Goal: Information Seeking & Learning: Learn about a topic

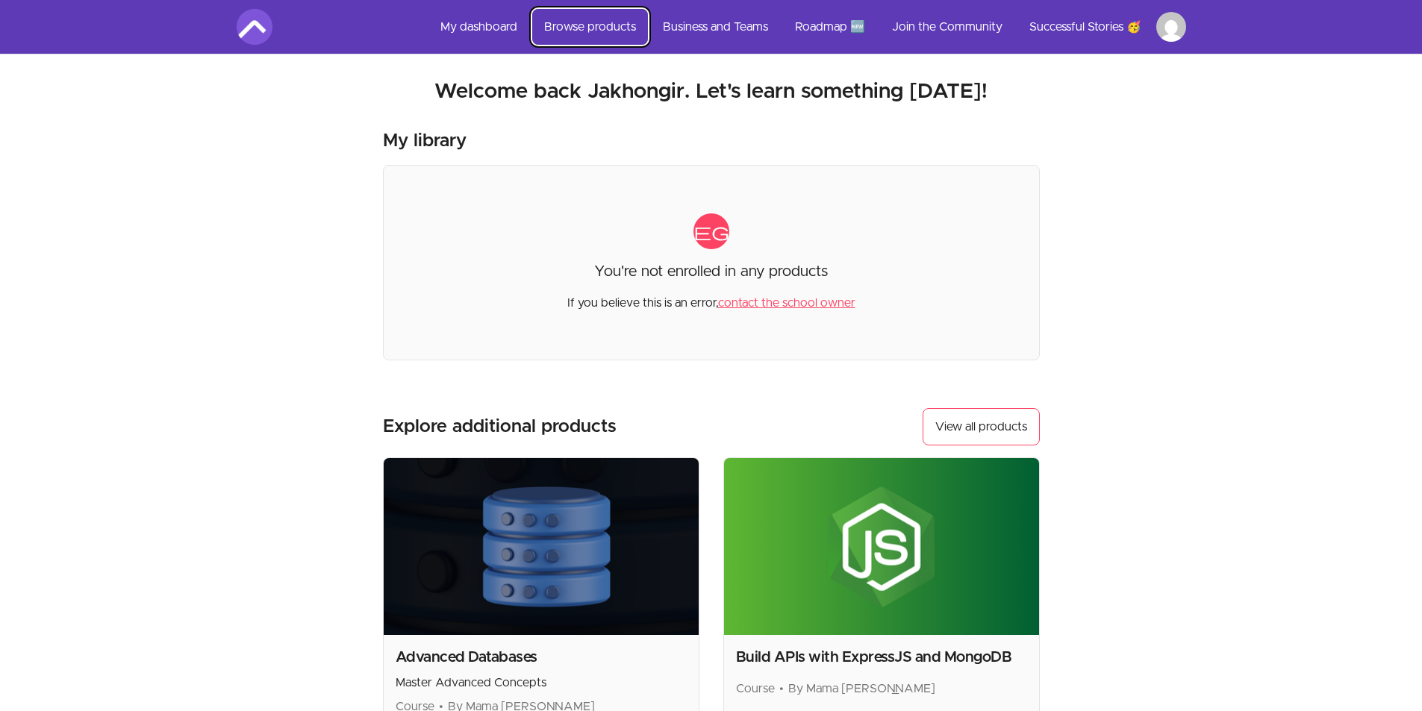
click at [584, 23] on link "Browse products" at bounding box center [590, 27] width 116 height 36
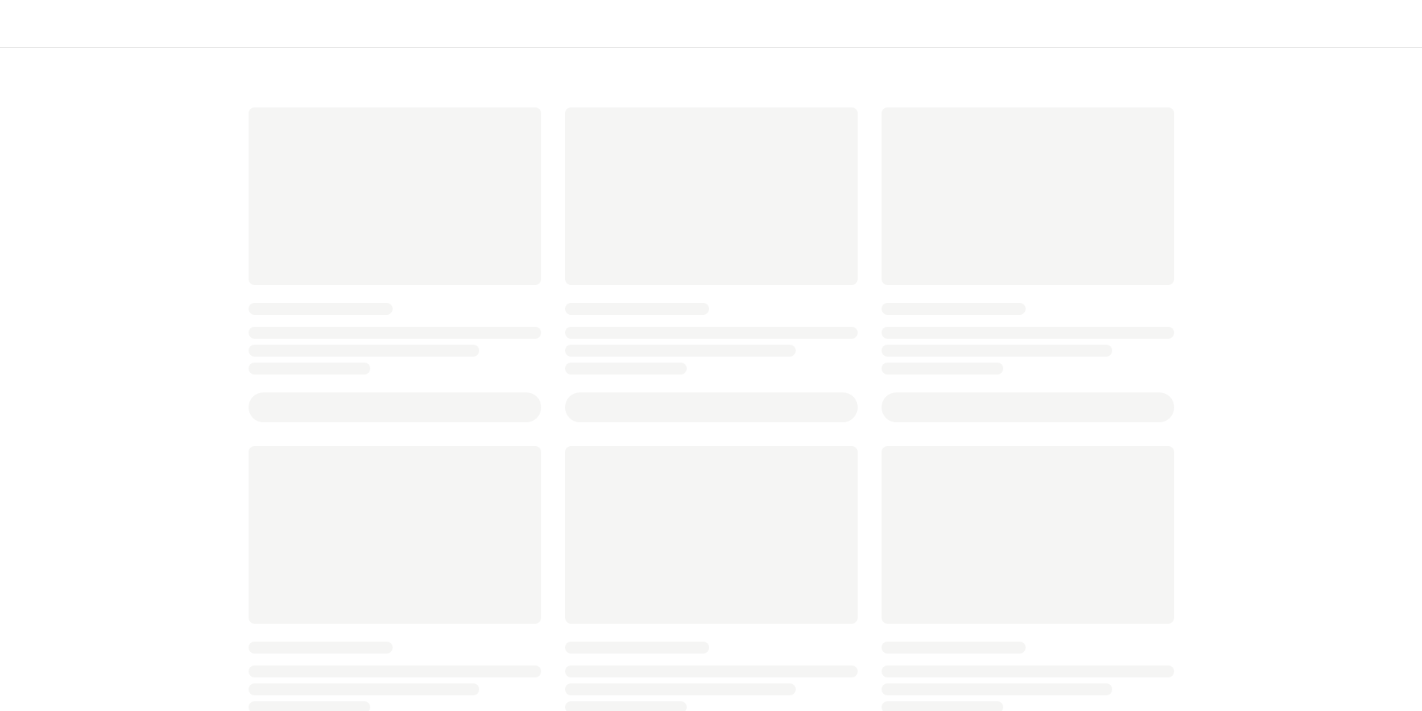
click at [581, 27] on section at bounding box center [711, 24] width 1422 height 48
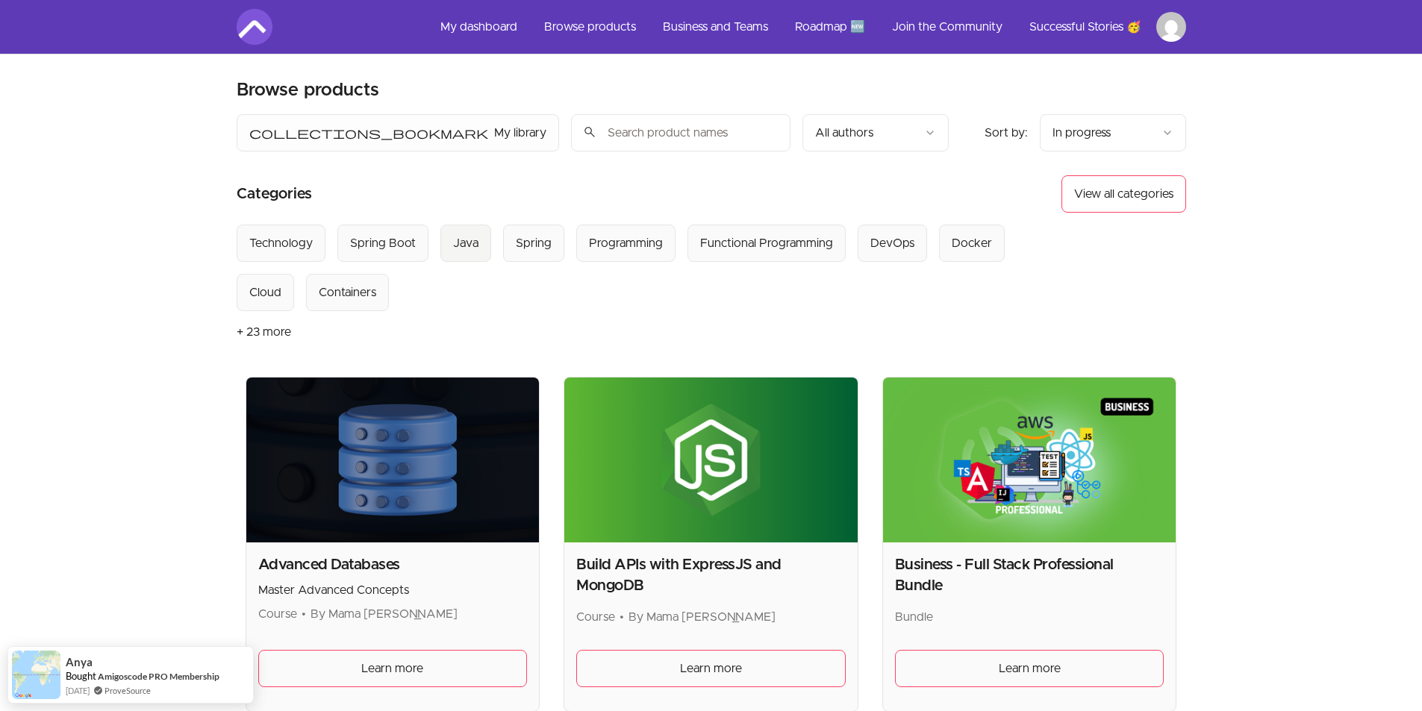
click at [475, 243] on div "Java" at bounding box center [465, 243] width 25 height 18
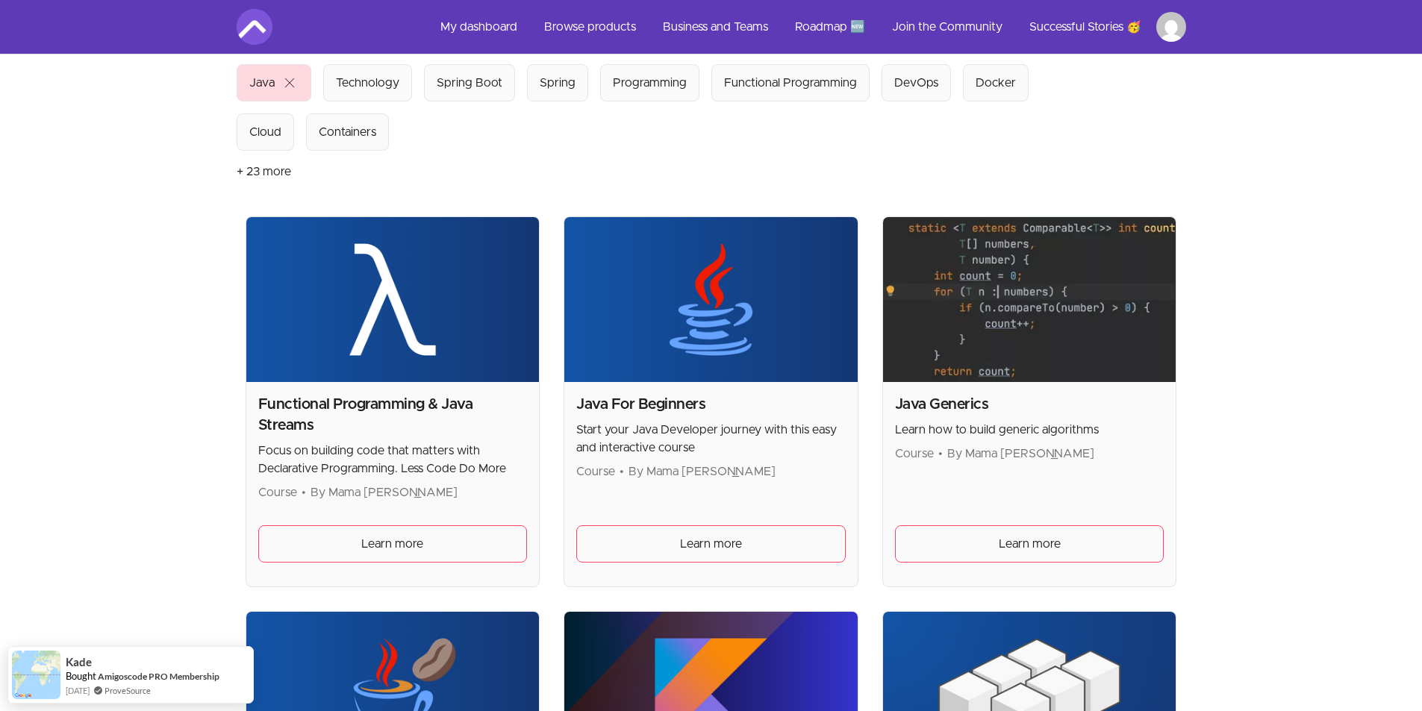
scroll to position [224, 0]
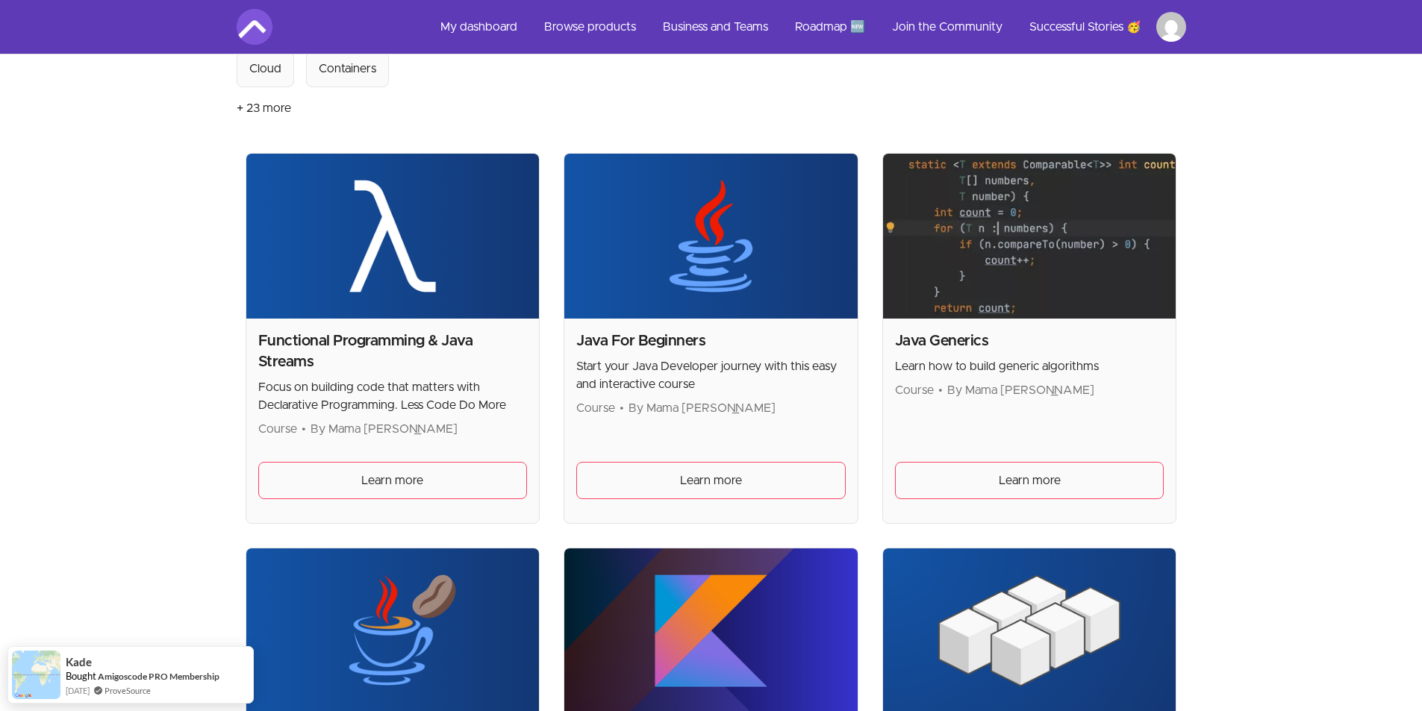
click at [383, 362] on h2 "Functional Programming & Java Streams" at bounding box center [392, 352] width 269 height 42
click at [390, 481] on span "Learn more" at bounding box center [392, 481] width 62 height 18
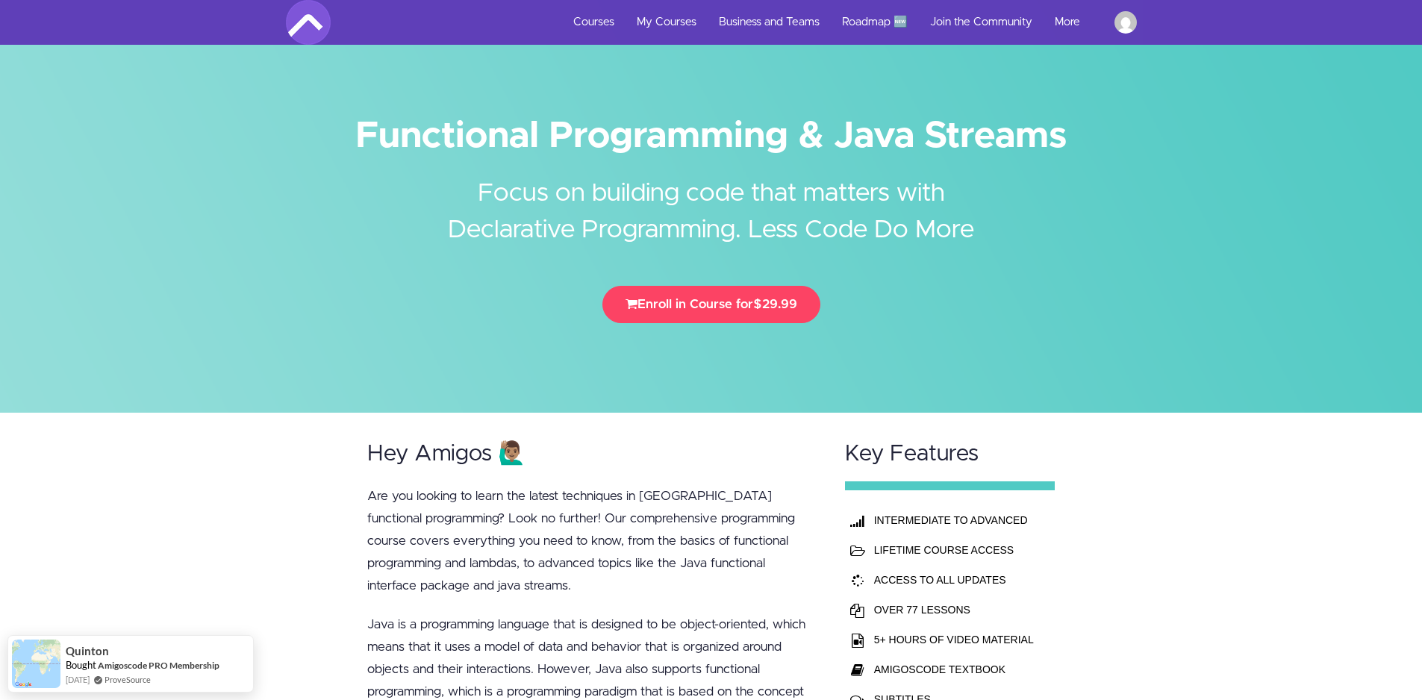
drag, startPoint x: 353, startPoint y: 134, endPoint x: 1053, endPoint y: 119, distance: 700.3
click at [1053, 119] on h1 "Functional Programming & Java Streams" at bounding box center [711, 136] width 851 height 34
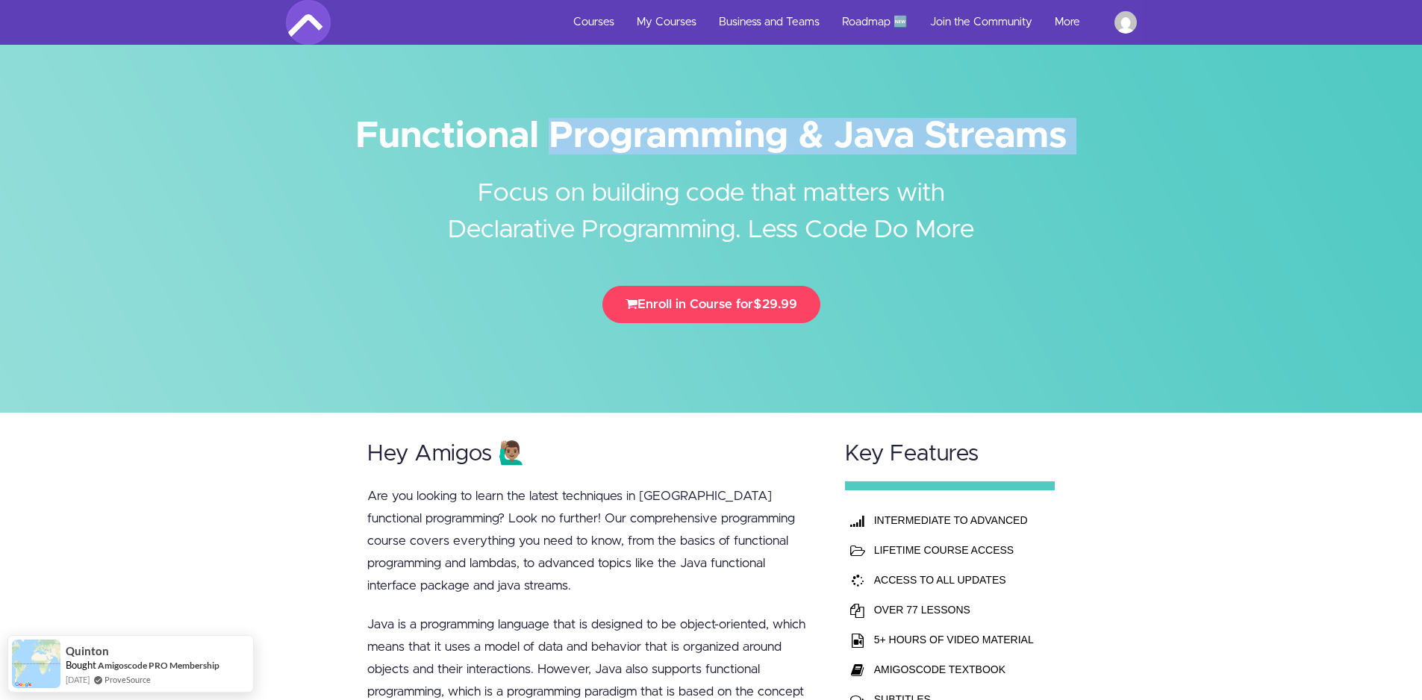
click at [1053, 119] on h1 "Functional Programming & Java Streams" at bounding box center [711, 136] width 851 height 34
click at [540, 147] on h1 "Functional Programming & Java Streams" at bounding box center [711, 136] width 851 height 34
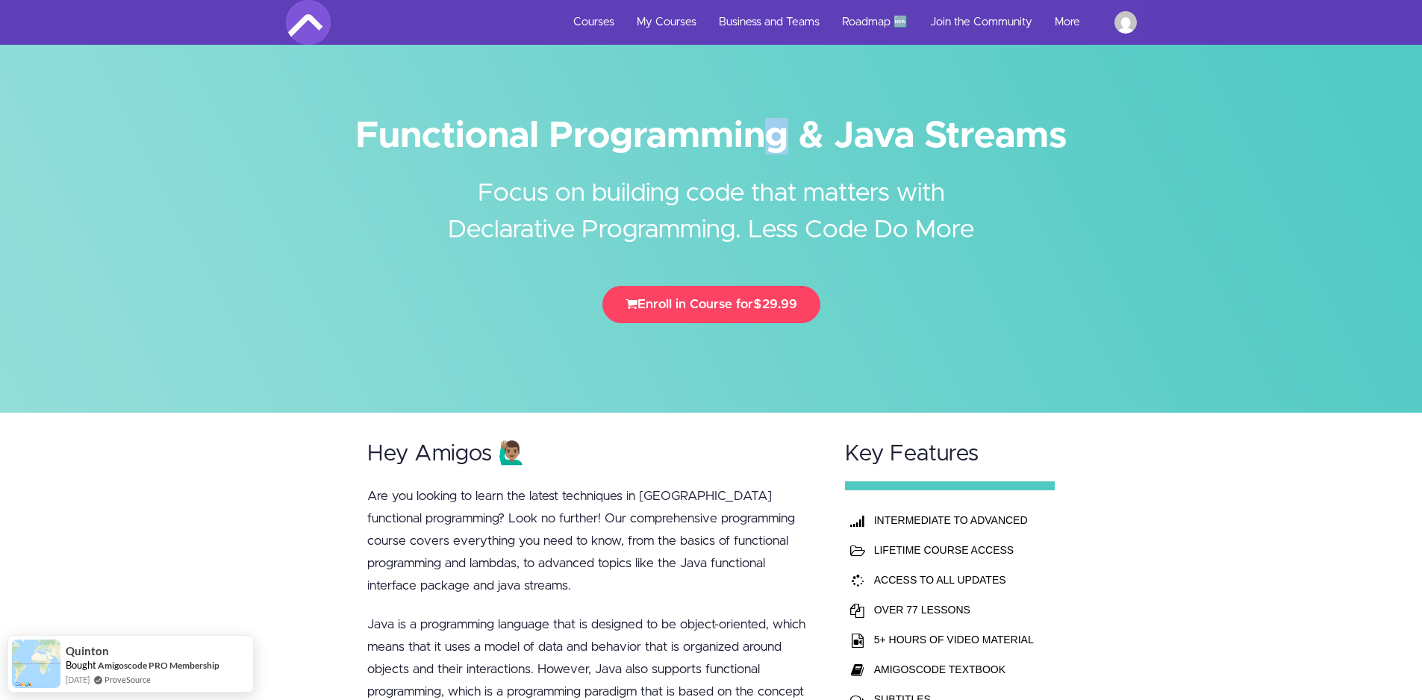
click at [540, 147] on h1 "Functional Programming & Java Streams" at bounding box center [711, 136] width 851 height 34
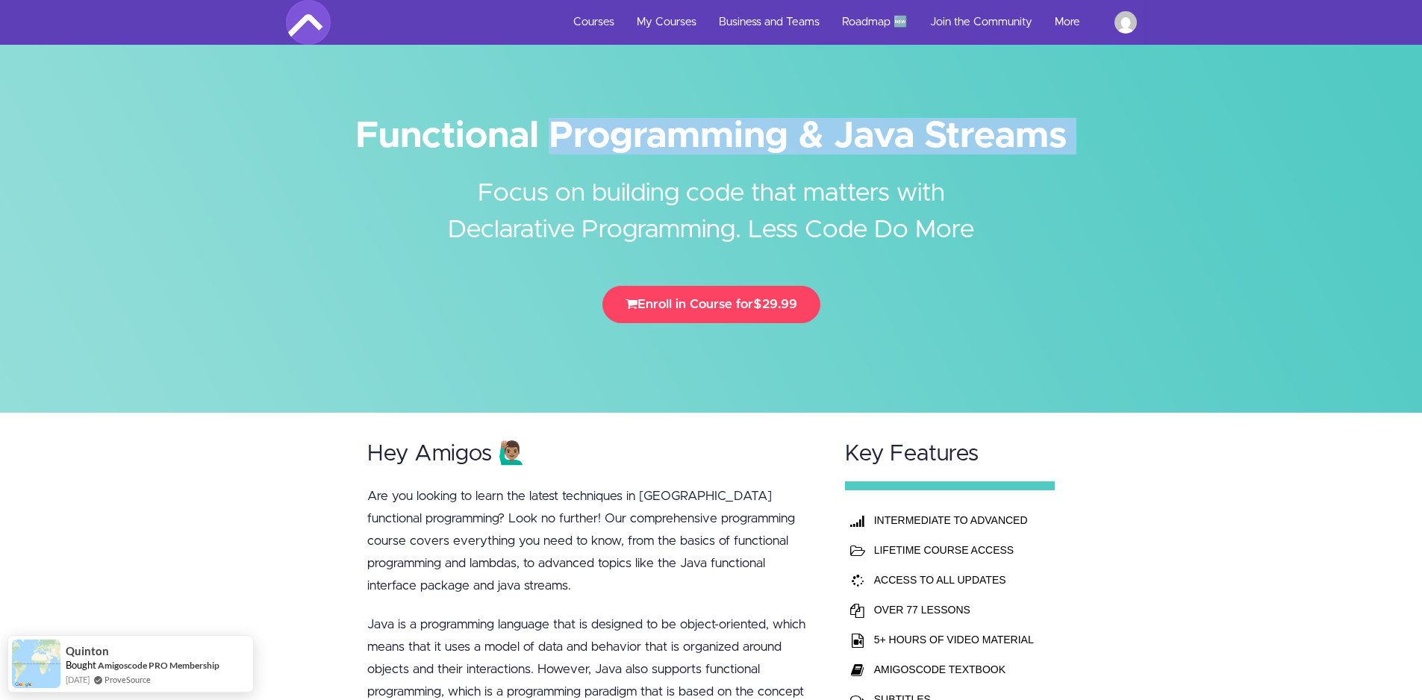
click at [540, 147] on h1 "Functional Programming & Java Streams" at bounding box center [711, 136] width 851 height 34
click at [478, 184] on h2 "Focus on building code that matters with Declarative Programming. Less Code Do …" at bounding box center [711, 201] width 560 height 96
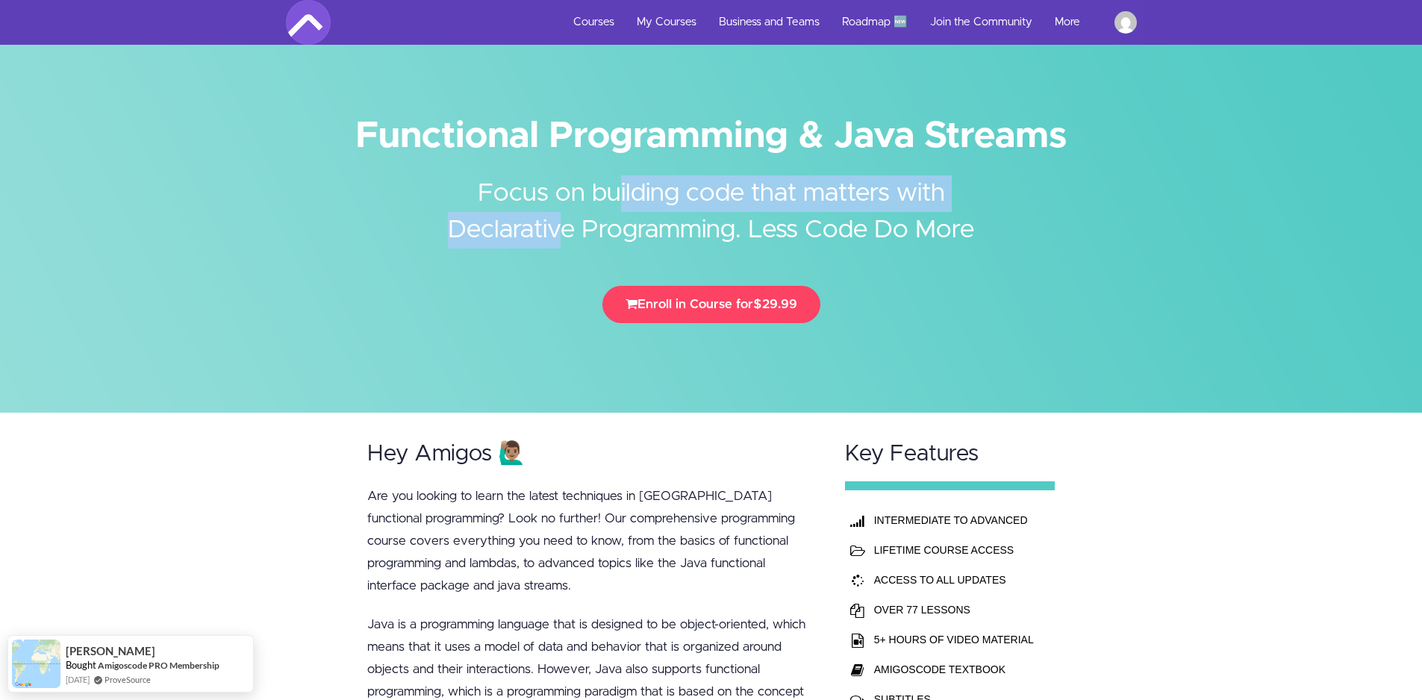
drag, startPoint x: 492, startPoint y: 192, endPoint x: 946, endPoint y: 189, distance: 454.6
click at [946, 189] on h2 "Focus on building code that matters with Declarative Programming. Less Code Do …" at bounding box center [711, 201] width 560 height 96
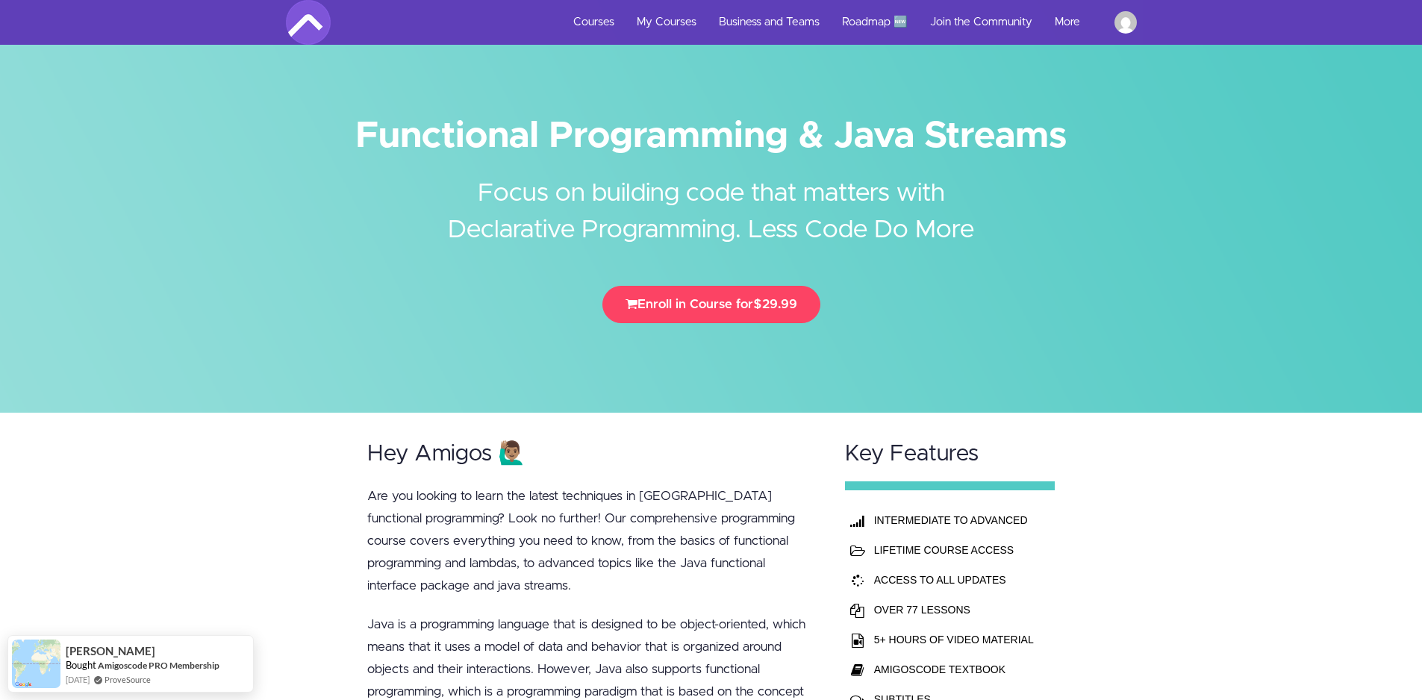
click at [567, 224] on h2 "Focus on building code that matters with Declarative Programming. Less Code Do …" at bounding box center [711, 201] width 560 height 96
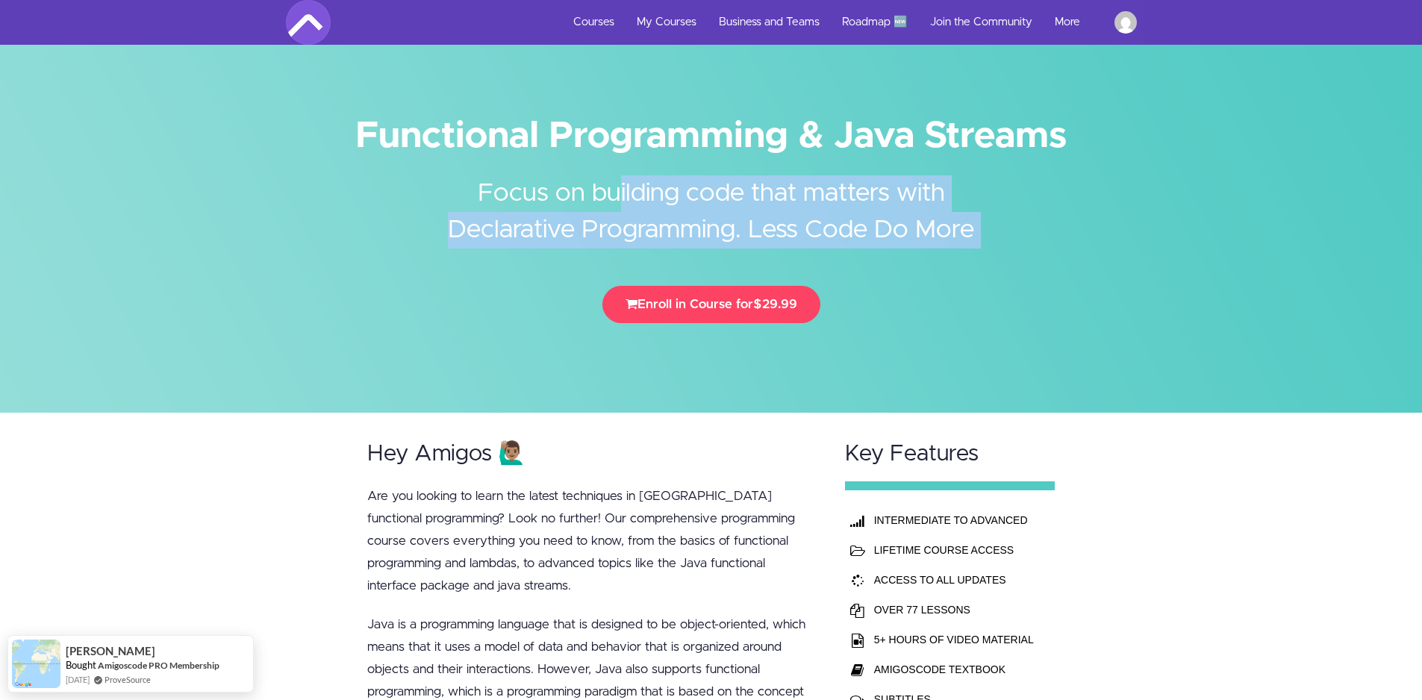
click at [567, 224] on h2 "Focus on building code that matters with Declarative Programming. Less Code Do …" at bounding box center [711, 201] width 560 height 96
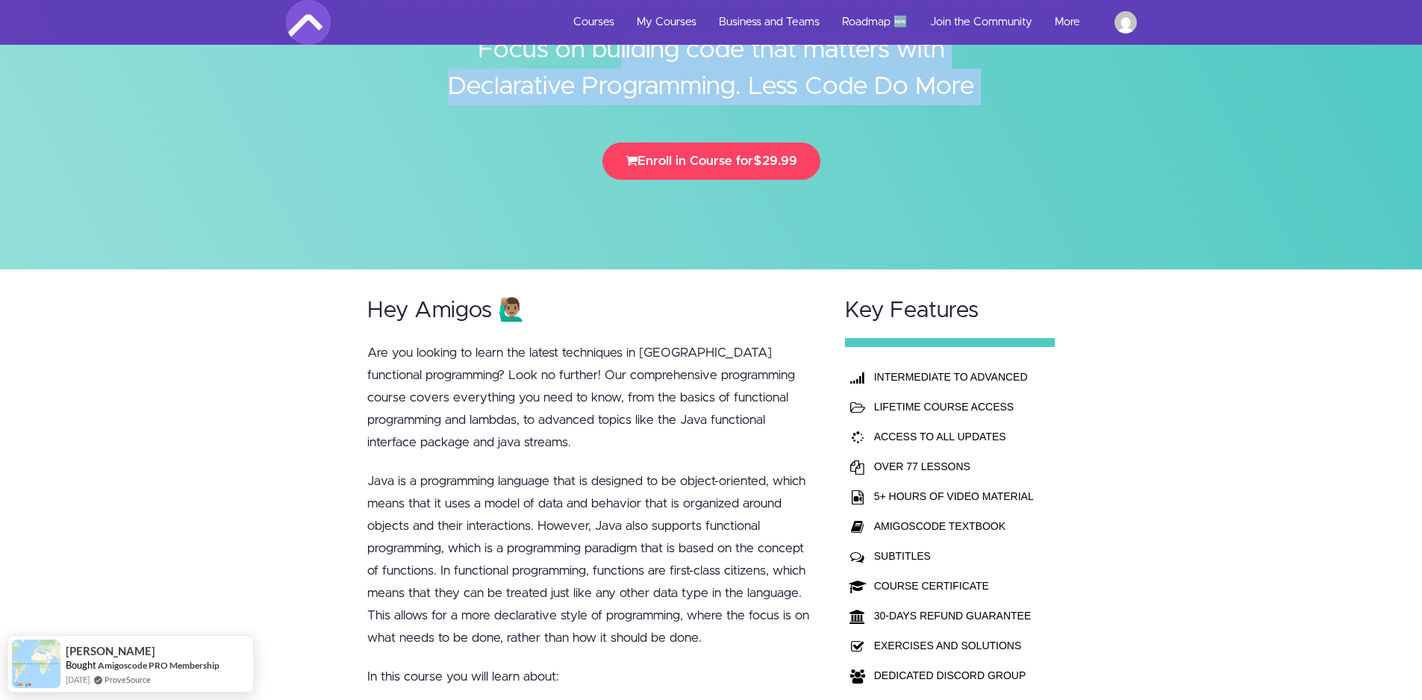
scroll to position [149, 0]
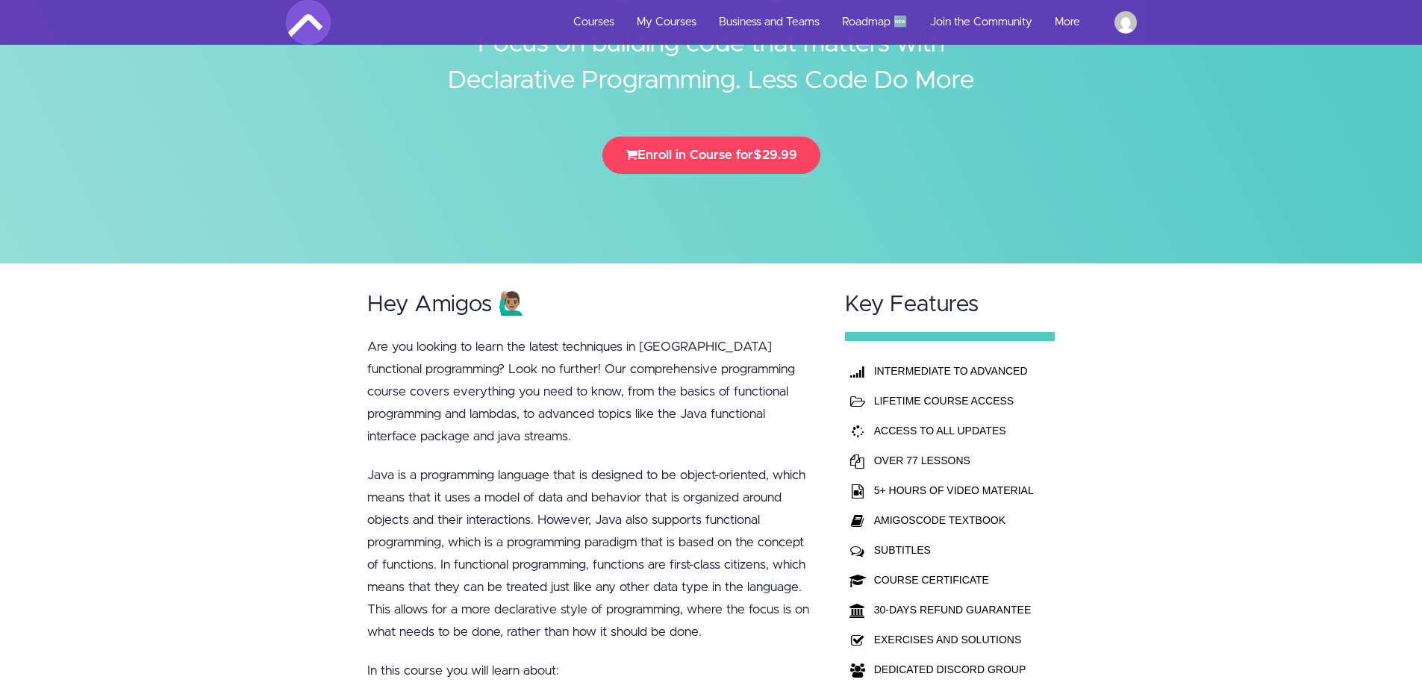
click at [557, 303] on h2 "Hey Amigos 🙋🏽‍♂️" at bounding box center [591, 305] width 449 height 25
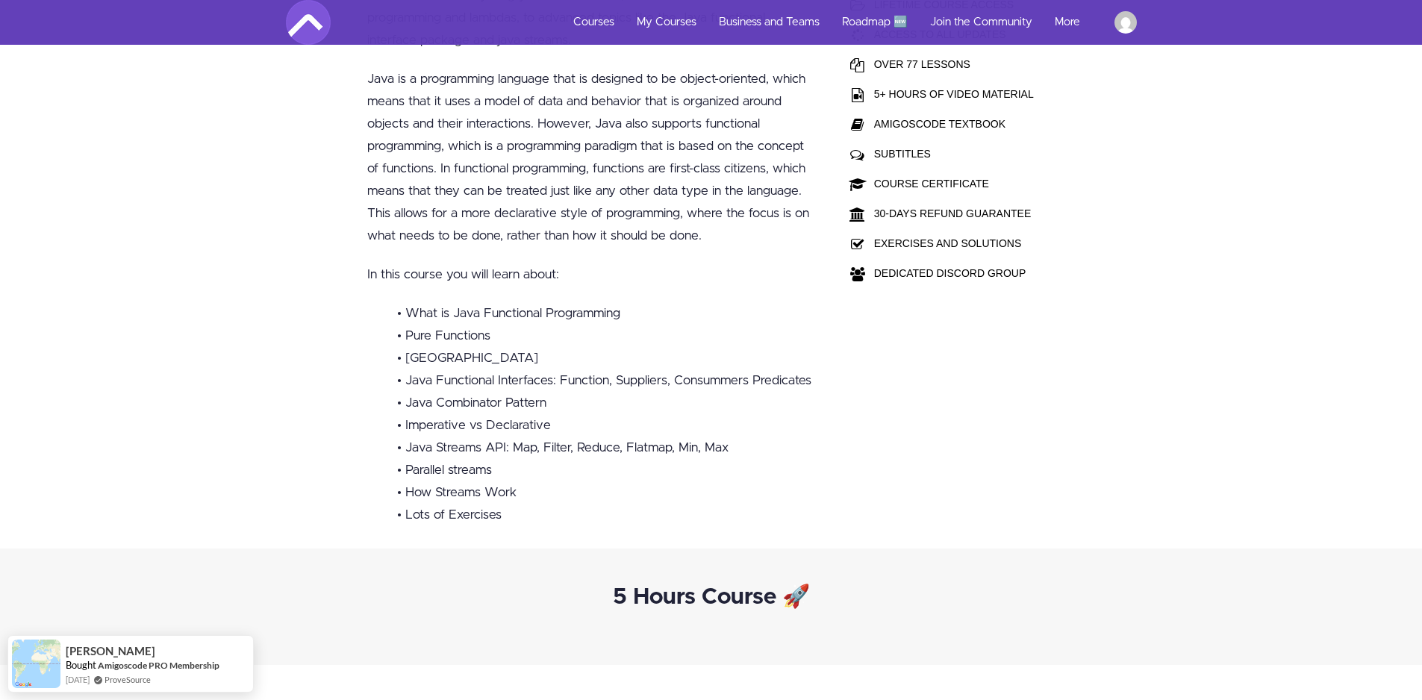
scroll to position [523, 0]
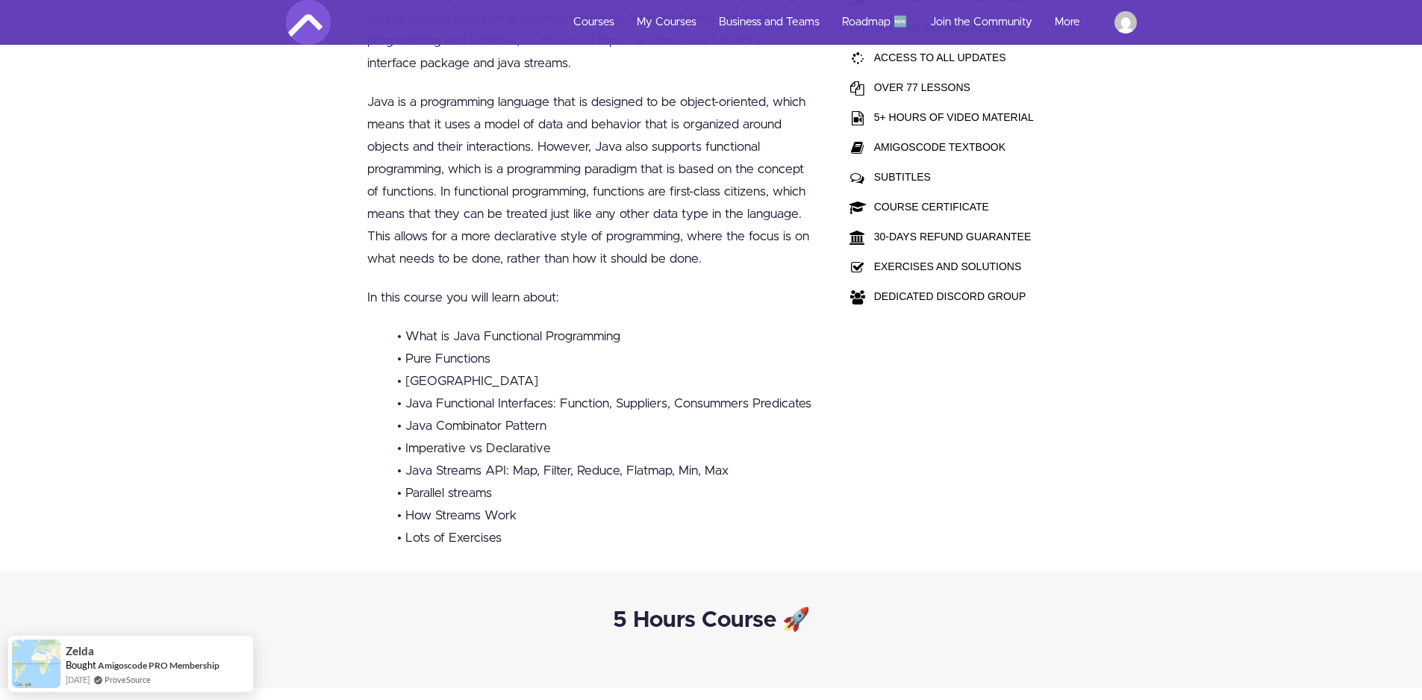
click at [422, 437] on li "• Imperative vs Declarative" at bounding box center [607, 448] width 420 height 22
click at [503, 437] on li "• Imperative vs Declarative" at bounding box center [607, 448] width 420 height 22
click at [463, 460] on li "• Java Streams API: Map, Filter, Reduce, Flatmap, Min, Max" at bounding box center [607, 471] width 420 height 22
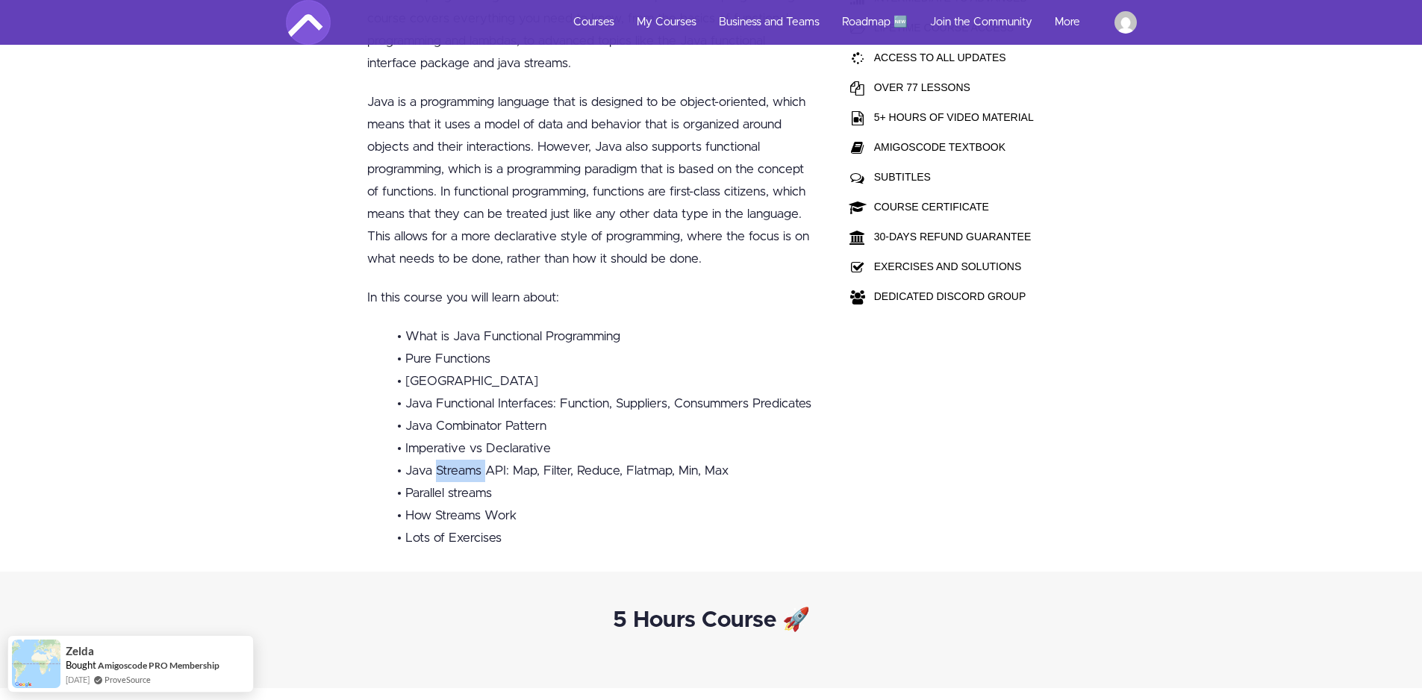
click at [463, 460] on li "• Java Streams API: Map, Filter, Reduce, Flatmap, Min, Max" at bounding box center [607, 471] width 420 height 22
click at [517, 460] on li "• Java Streams API: Map, Filter, Reduce, Flatmap, Min, Max" at bounding box center [607, 471] width 420 height 22
drag, startPoint x: 517, startPoint y: 441, endPoint x: 552, endPoint y: 440, distance: 35.1
click at [519, 460] on li "• Java Streams API: Map, Filter, Reduce, Flatmap, Min, Max" at bounding box center [607, 471] width 420 height 22
click at [553, 460] on li "• Java Streams API: Map, Filter, Reduce, Flatmap, Min, Max" at bounding box center [607, 471] width 420 height 22
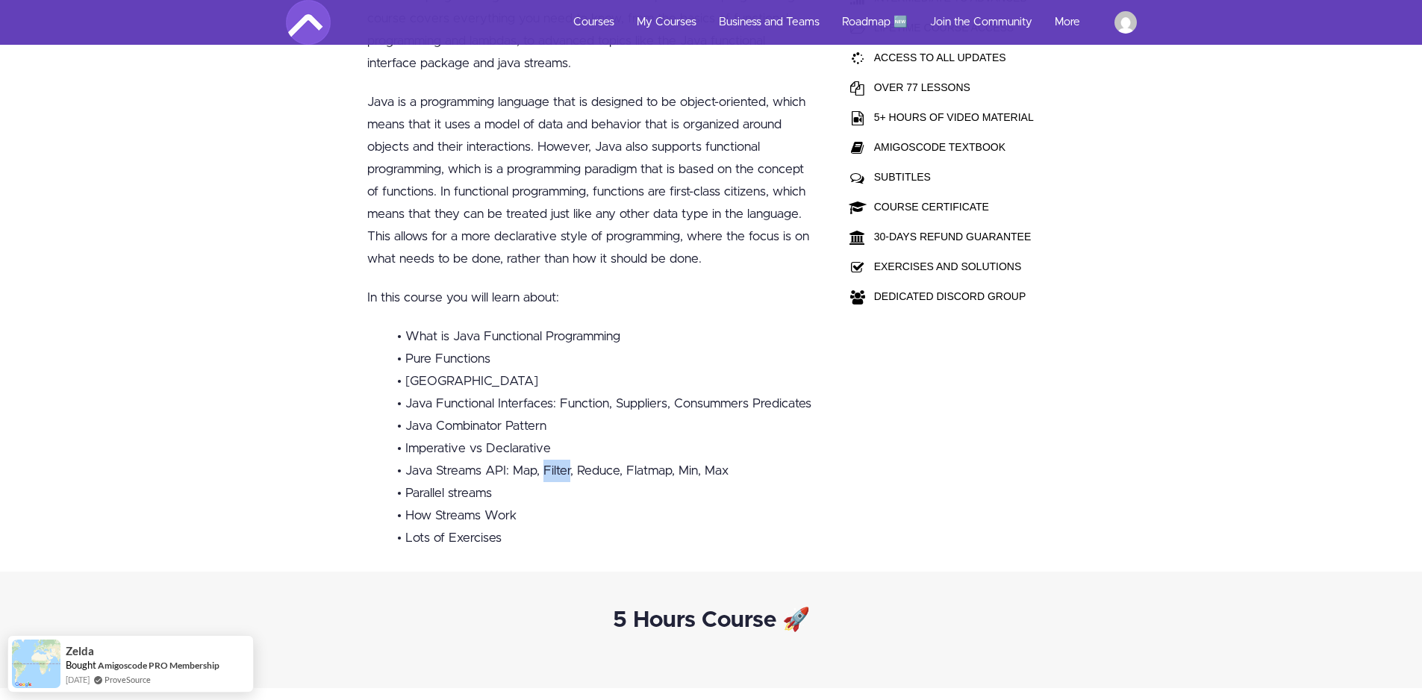
click at [553, 460] on li "• Java Streams API: Map, Filter, Reduce, Flatmap, Min, Max" at bounding box center [607, 471] width 420 height 22
click at [639, 415] on li "• Java Combinator Pattern" at bounding box center [607, 426] width 420 height 22
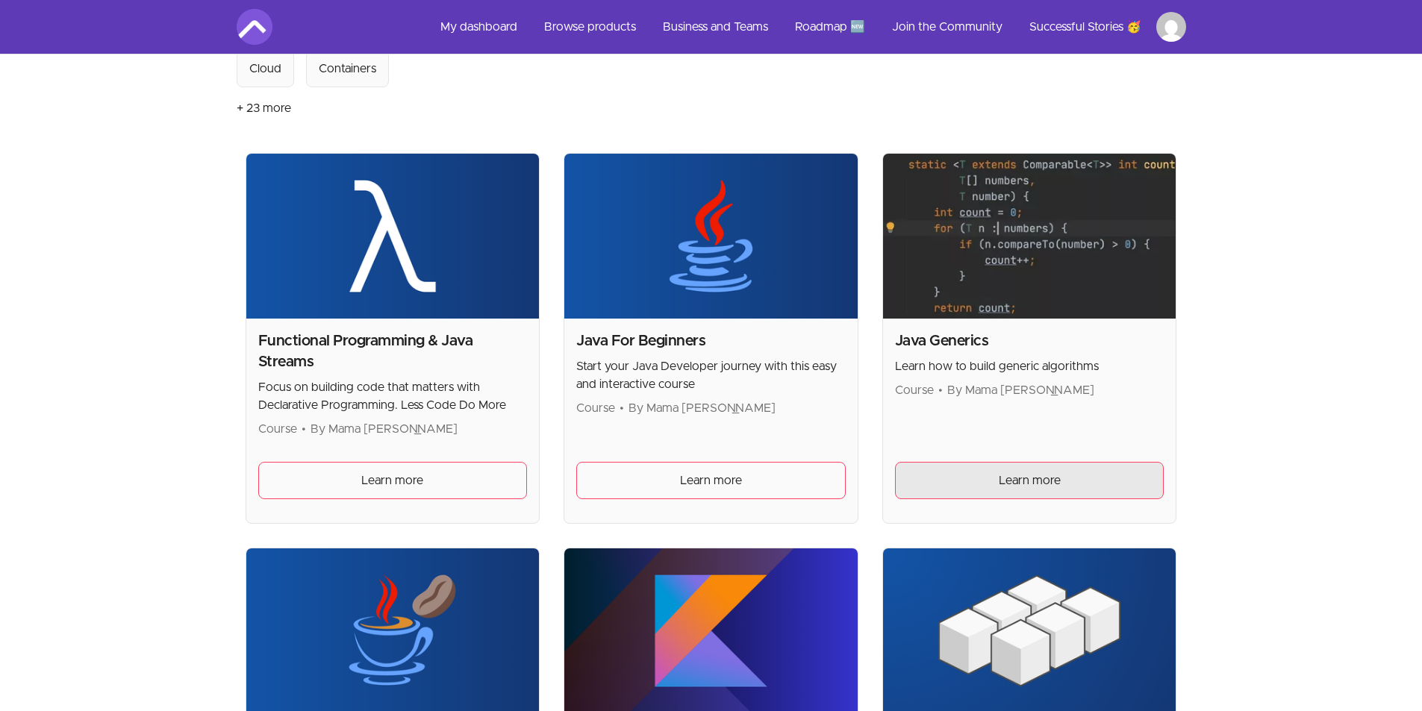
click at [1007, 481] on span "Learn more" at bounding box center [1030, 481] width 62 height 18
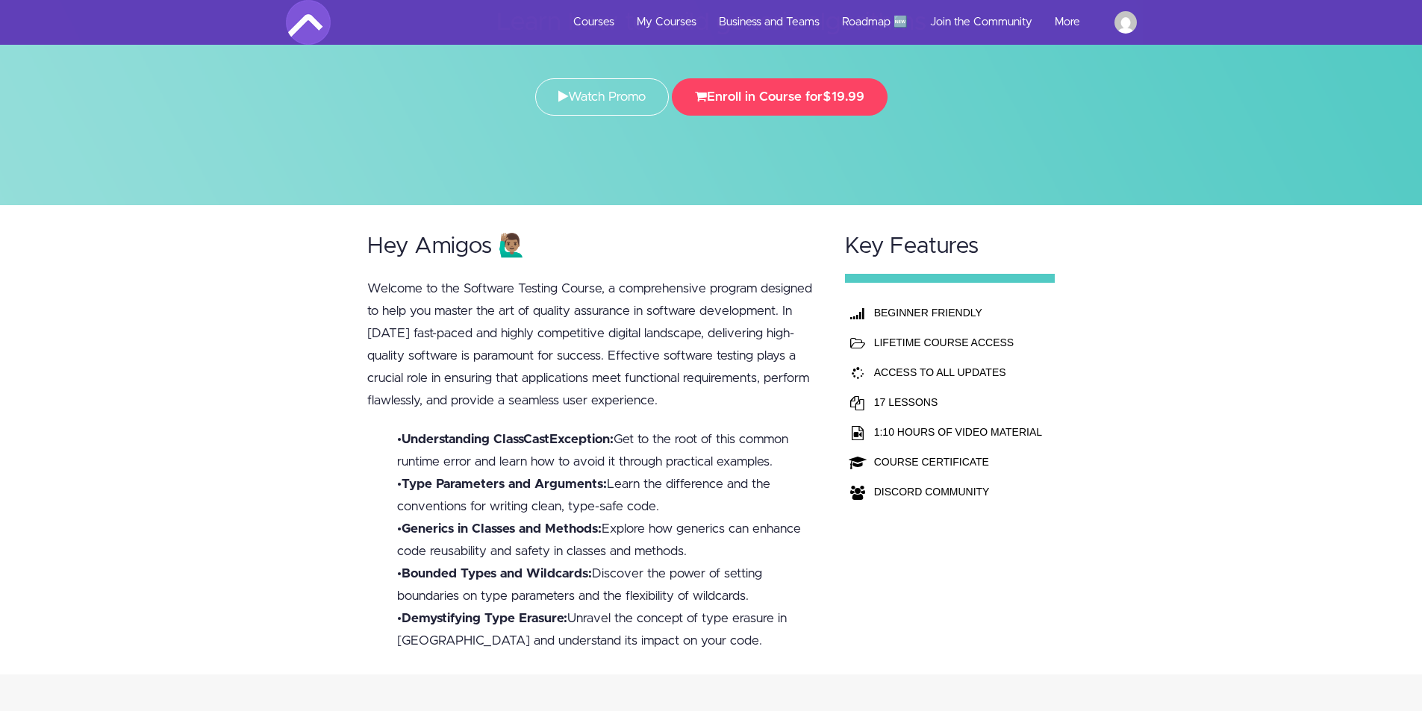
scroll to position [224, 0]
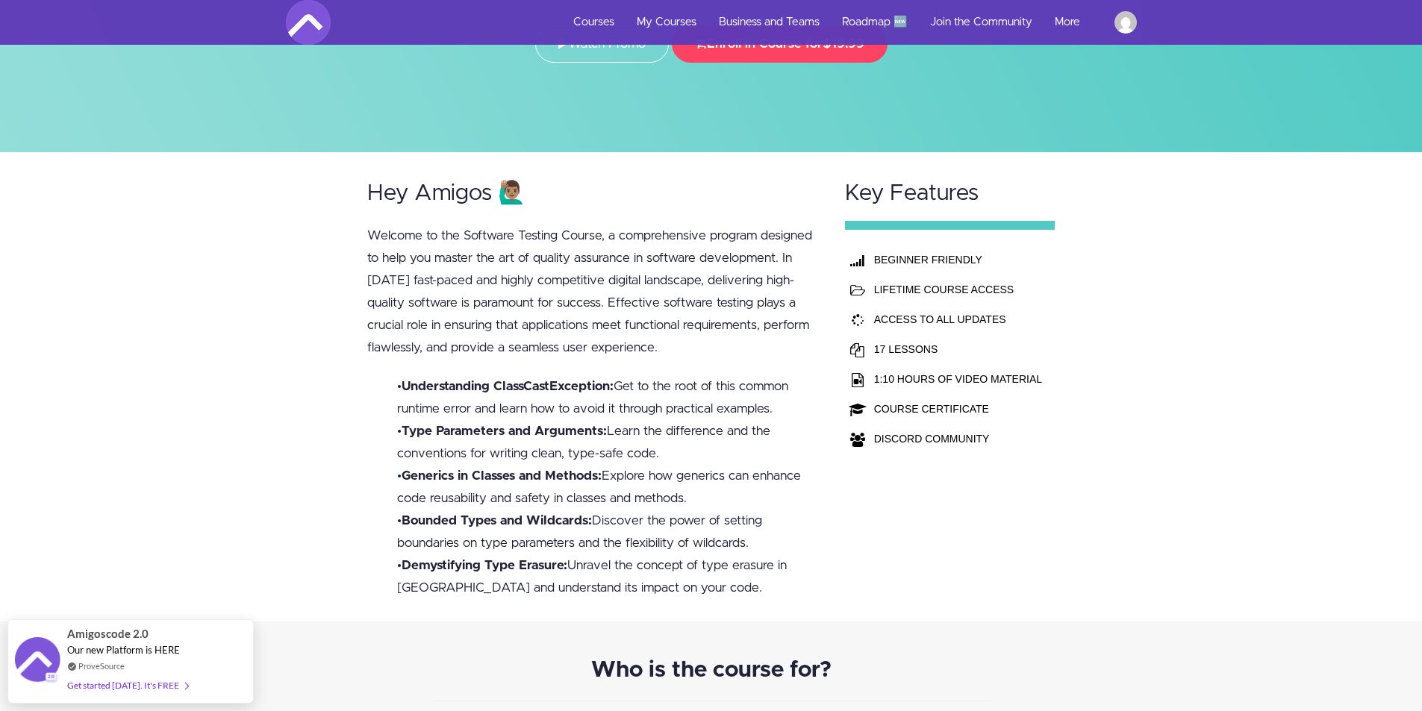
click at [537, 232] on p "Welcome to the Software Testing Course, a comprehensive program designed to hel…" at bounding box center [591, 292] width 449 height 134
click at [532, 388] on b "Understanding ClassCastException:" at bounding box center [508, 386] width 212 height 13
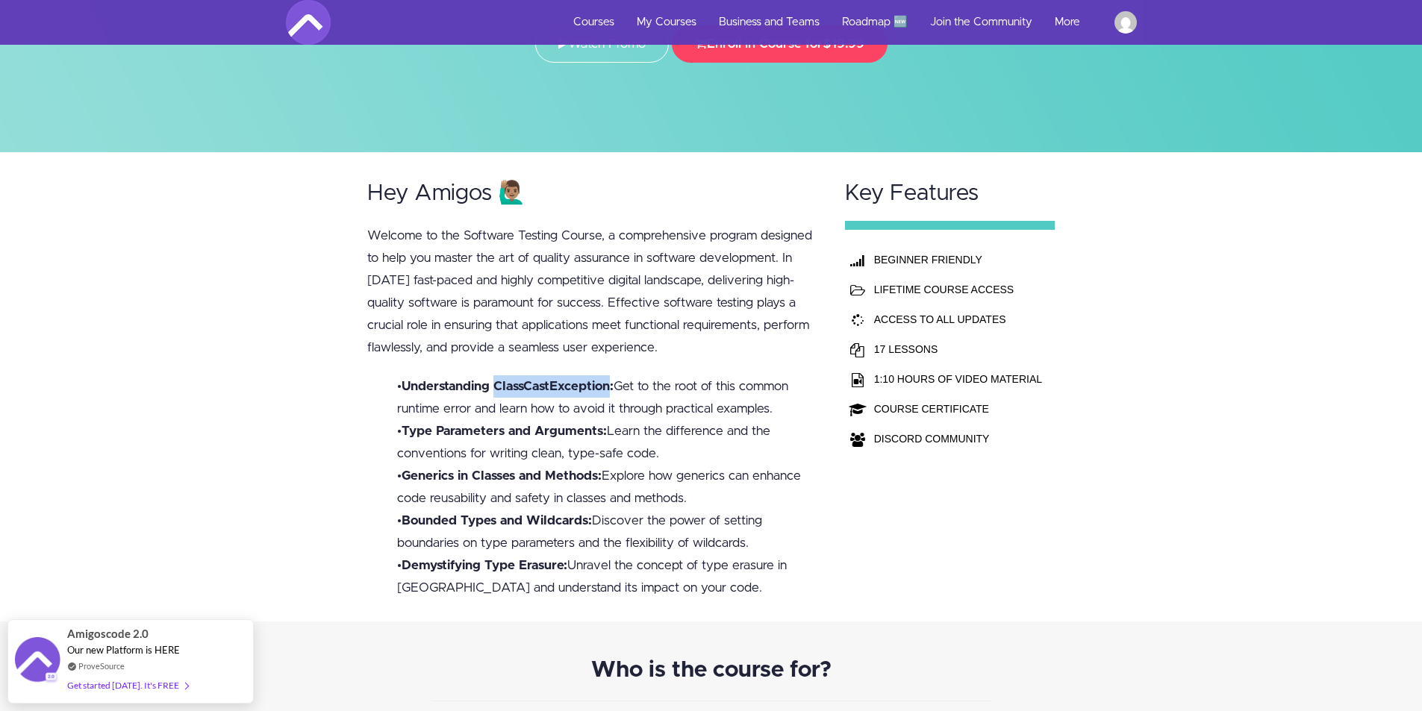
click at [532, 388] on b "Understanding ClassCastException:" at bounding box center [508, 386] width 212 height 13
click at [483, 422] on li "• Type Parameters and Arguments: Learn the difference and the conventions for w…" at bounding box center [607, 442] width 420 height 45
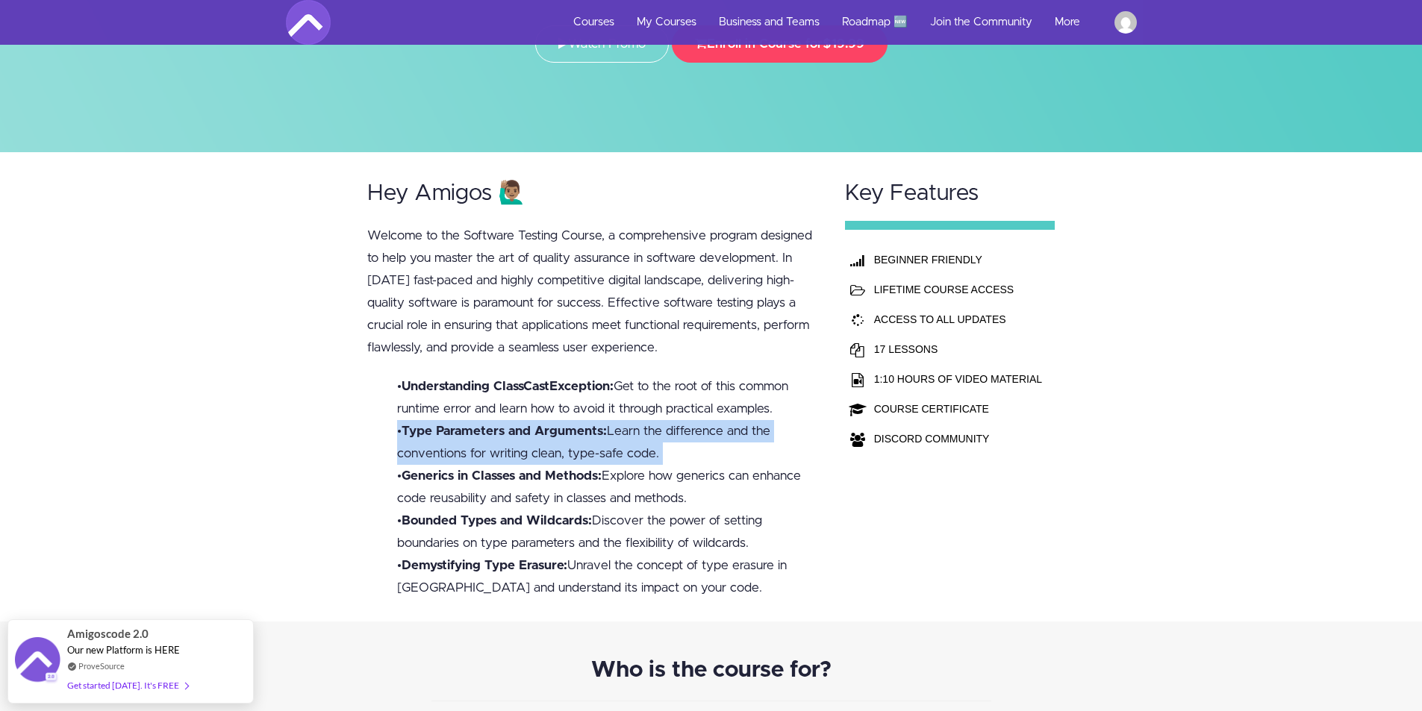
click at [483, 422] on li "• Type Parameters and Arguments: Learn the difference and the conventions for w…" at bounding box center [607, 442] width 420 height 45
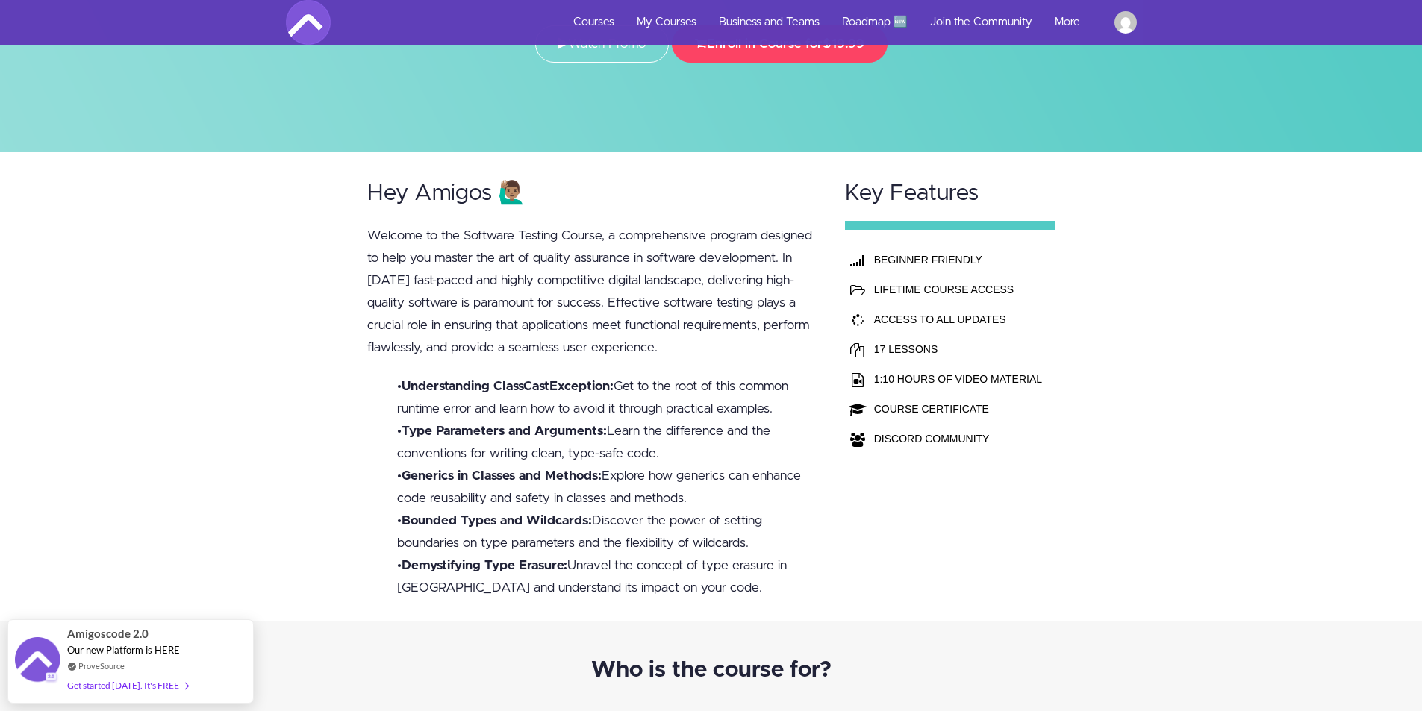
click at [540, 472] on b "Generics in Classes and Methods:" at bounding box center [502, 476] width 200 height 13
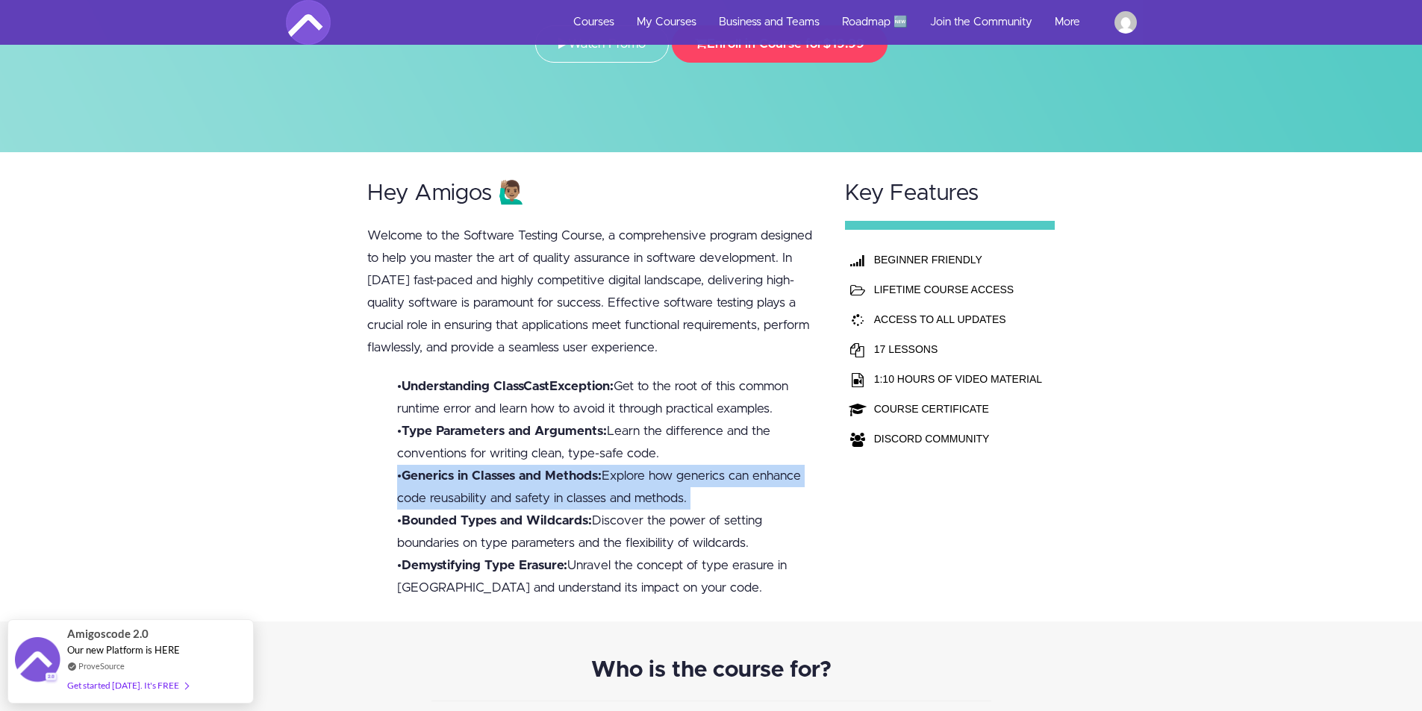
click at [540, 472] on b "Generics in Classes and Methods:" at bounding box center [502, 476] width 200 height 13
click at [670, 480] on li "• Generics in Classes and Methods: Explore how generics can enhance code reusab…" at bounding box center [607, 487] width 420 height 45
